Goal: Find specific fact: Find specific fact

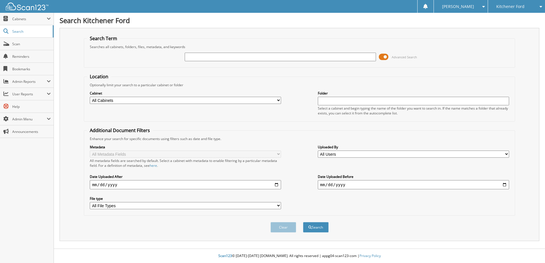
click at [264, 59] on input "text" at bounding box center [280, 57] width 191 height 9
drag, startPoint x: 270, startPoint y: 57, endPoint x: 88, endPoint y: 38, distance: 182.4
click at [85, 43] on fieldset "Search Term Searches all cabinets, folders, files, metadata, and keywords 13314…" at bounding box center [299, 51] width 431 height 32
type input "25V5100"
click at [317, 227] on button "Search" at bounding box center [316, 227] width 26 height 11
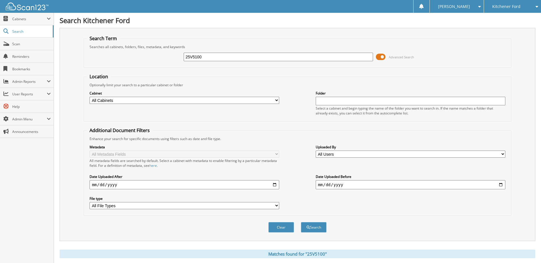
scroll to position [152, 0]
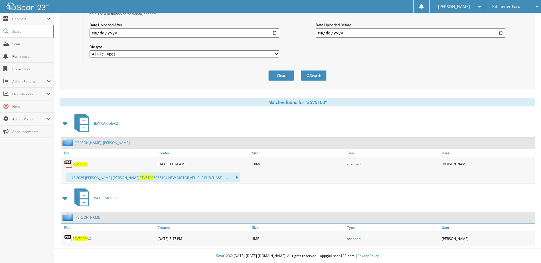
click at [83, 164] on span "25V5100" at bounding box center [80, 164] width 14 height 5
